Goal: Information Seeking & Learning: Find contact information

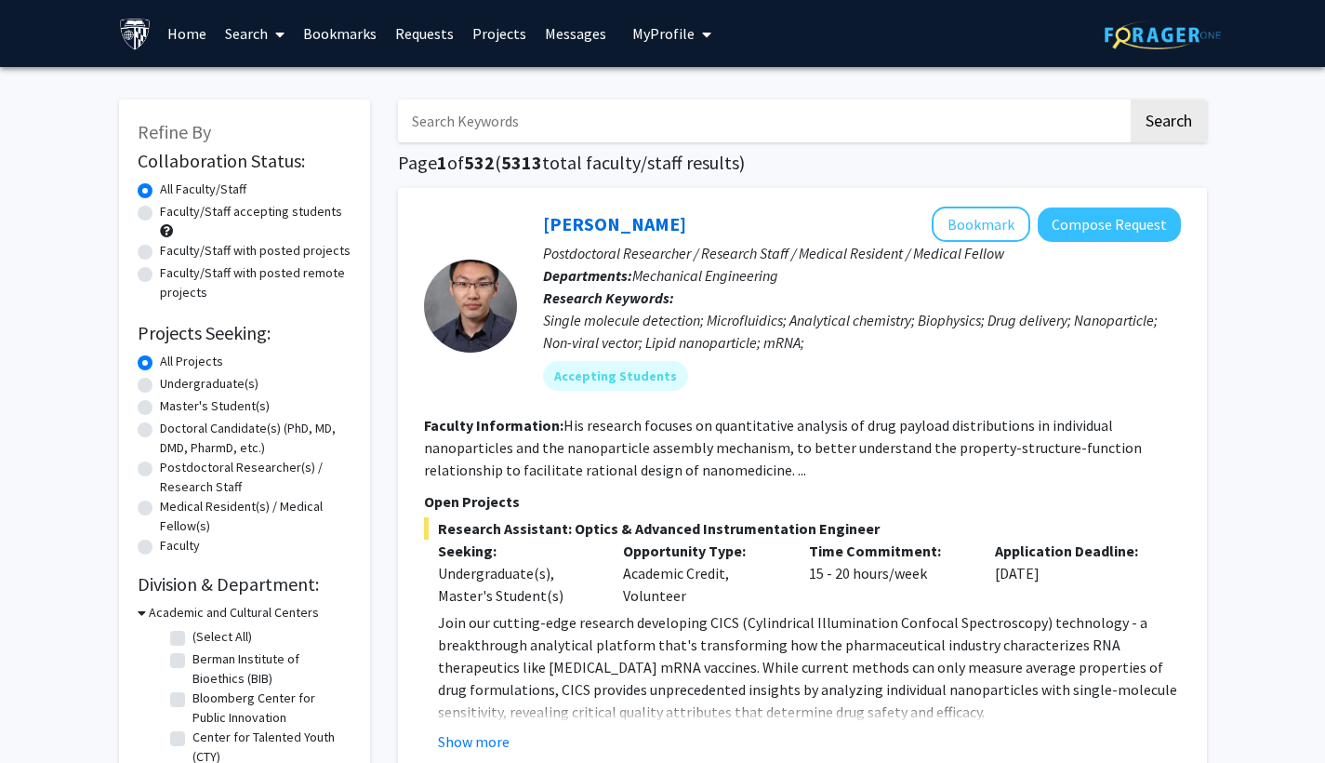
click at [524, 122] on input "Search Keywords" at bounding box center [763, 121] width 730 height 43
type input "l"
type input "jacky"
click at [1167, 124] on button "Search" at bounding box center [1169, 121] width 76 height 43
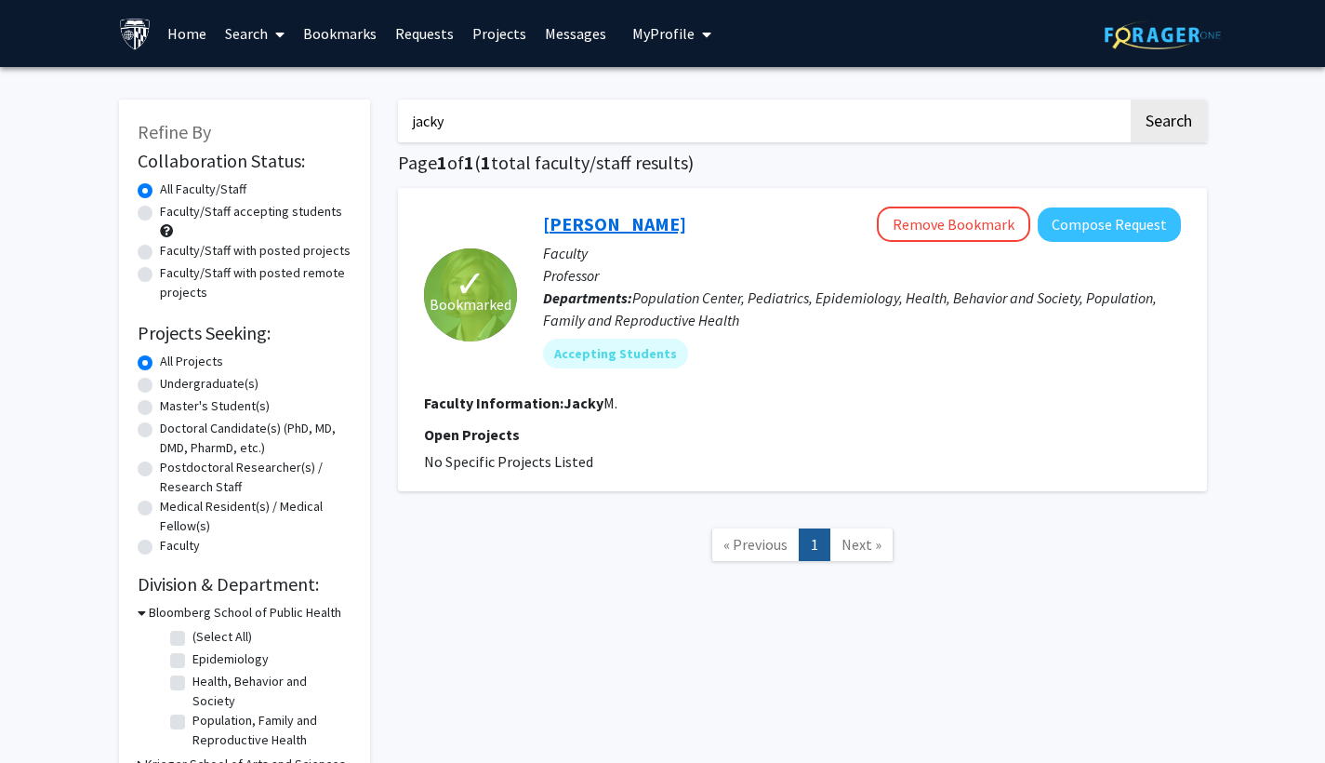
click at [628, 229] on link "[PERSON_NAME]" at bounding box center [614, 223] width 143 height 23
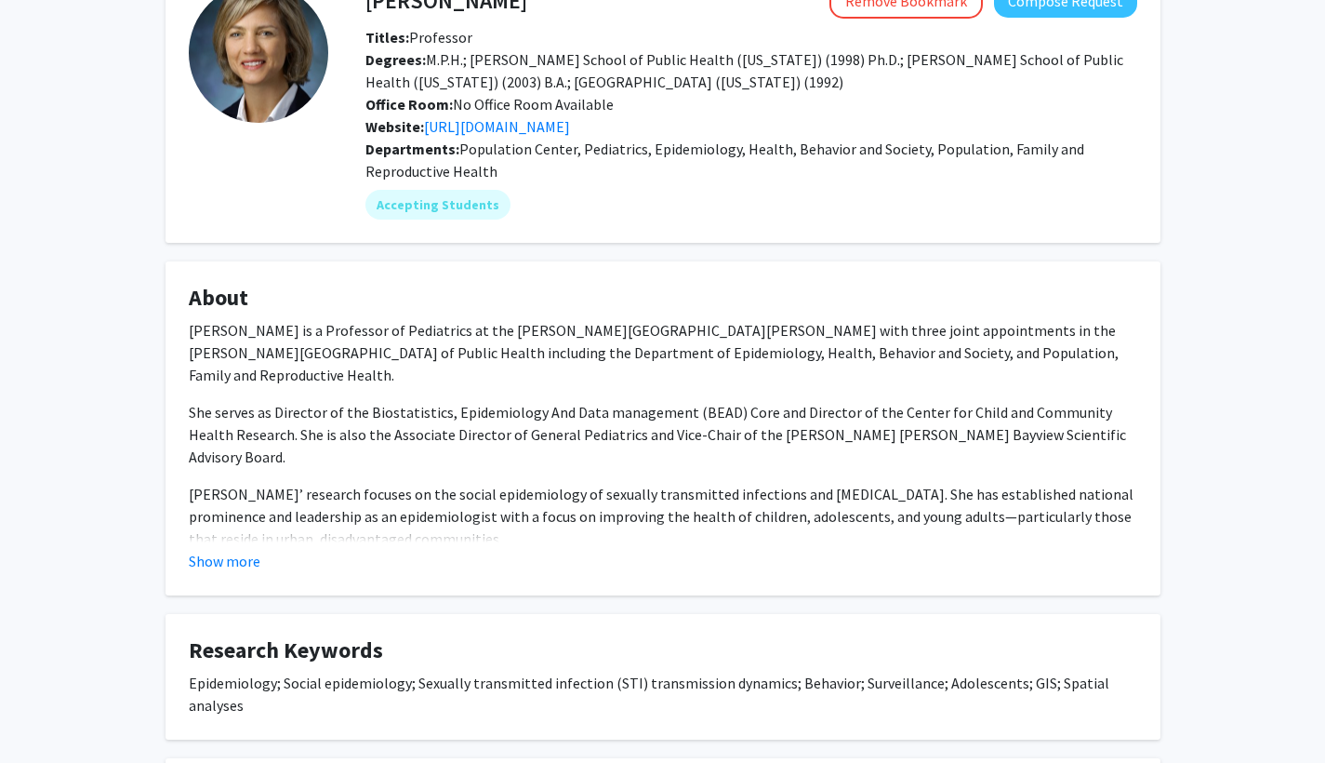
scroll to position [123, 0]
click at [233, 563] on button "Show more" at bounding box center [225, 559] width 72 height 22
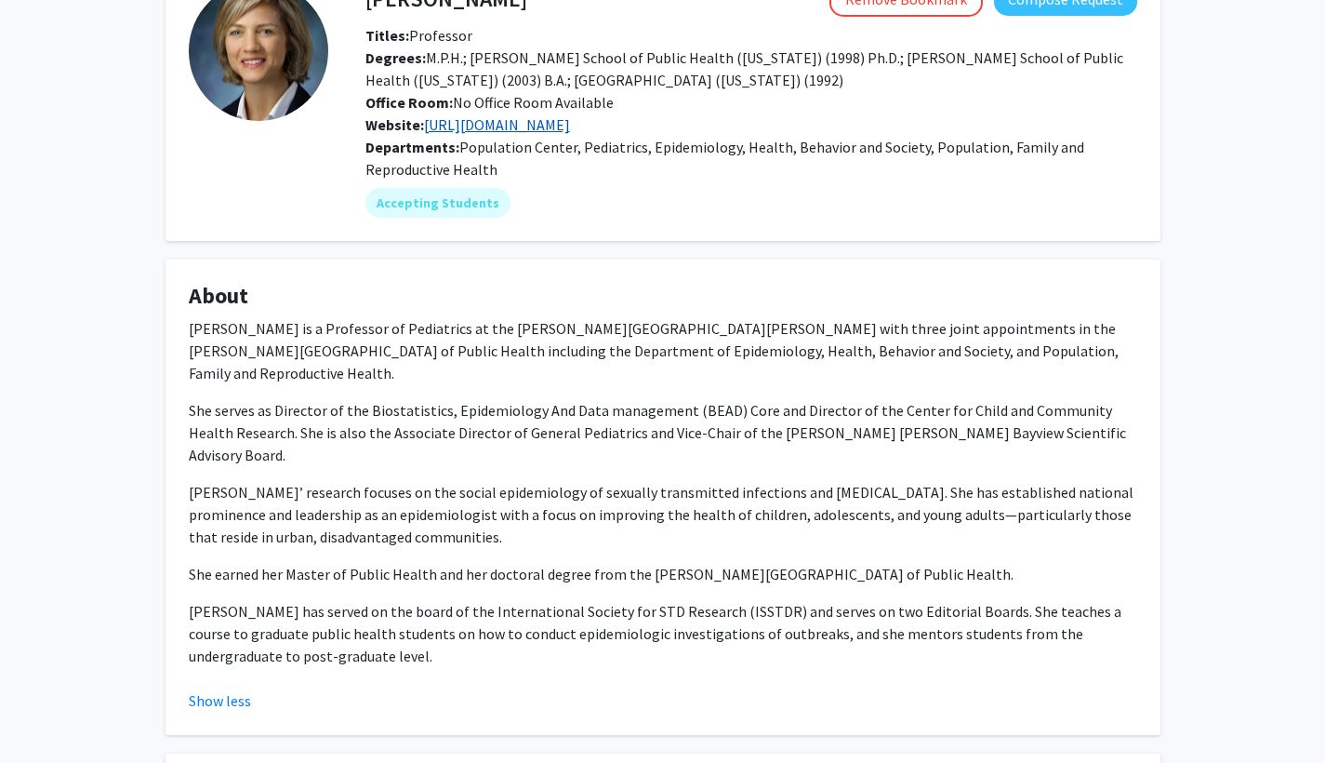
click at [530, 126] on link "[URL][DOMAIN_NAME]" at bounding box center [497, 124] width 146 height 19
